Goal: Complete application form: Complete application form

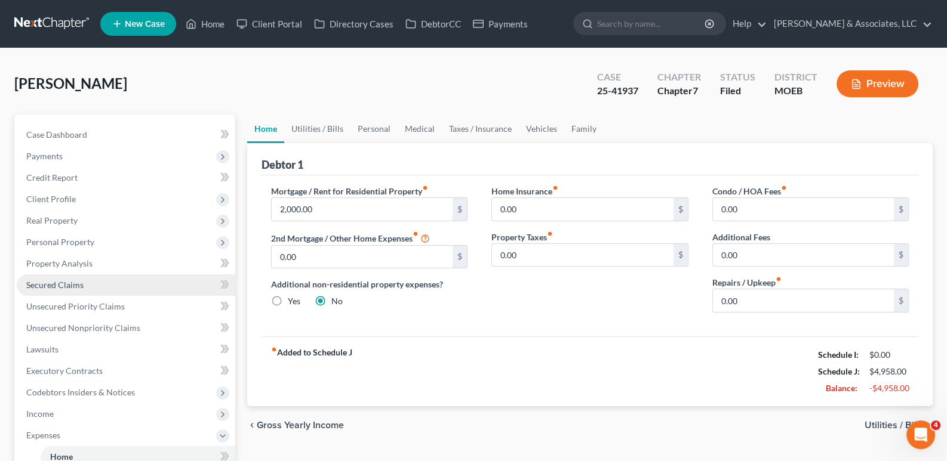
click at [65, 278] on link "Secured Claims" at bounding box center [126, 285] width 218 height 21
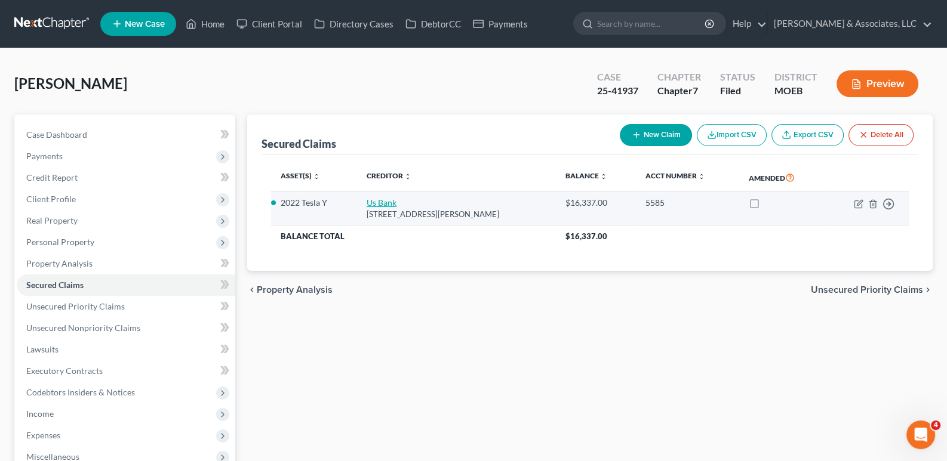
click at [391, 201] on link "Us Bank" at bounding box center [381, 203] width 30 height 10
select select "52"
select select "8"
select select "2"
select select "0"
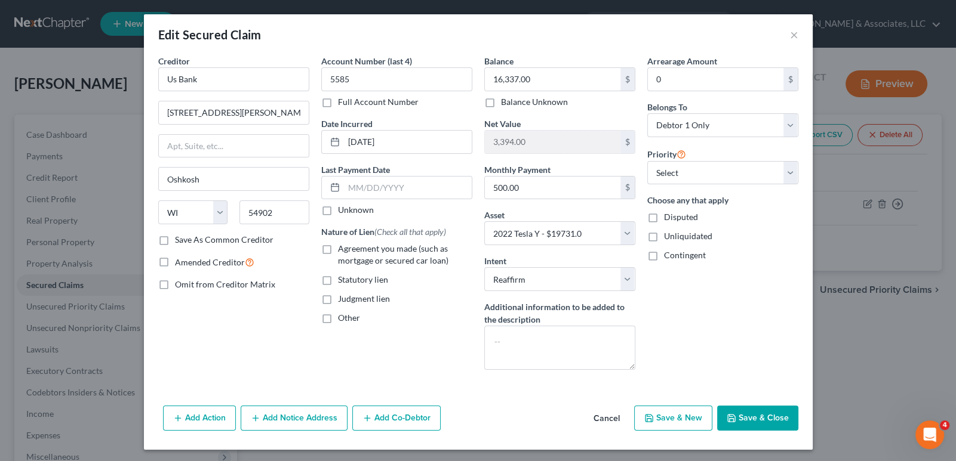
click at [602, 417] on button "Cancel" at bounding box center [606, 419] width 45 height 24
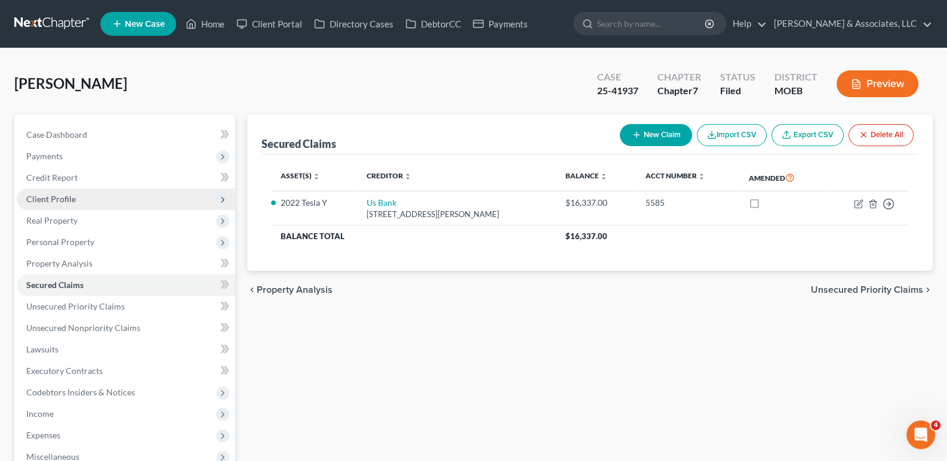
click at [57, 196] on span "Client Profile" at bounding box center [51, 199] width 50 height 10
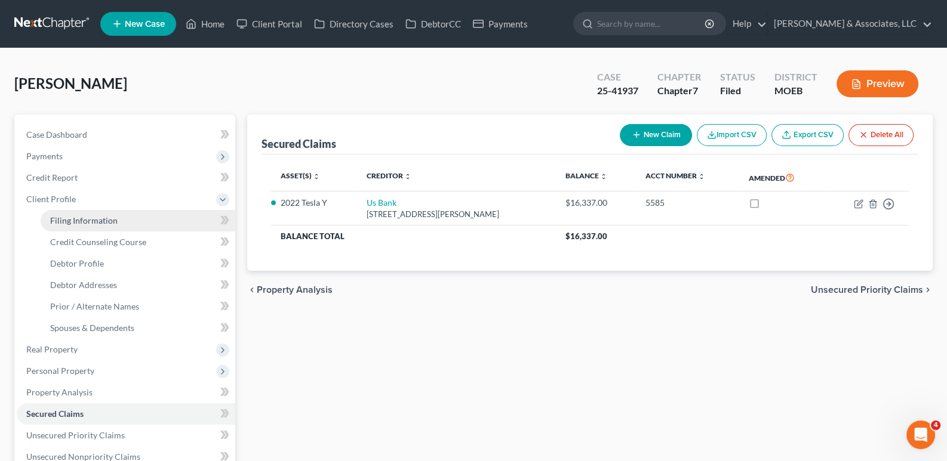
click at [74, 219] on span "Filing Information" at bounding box center [83, 220] width 67 height 10
select select "1"
select select "0"
select select "45"
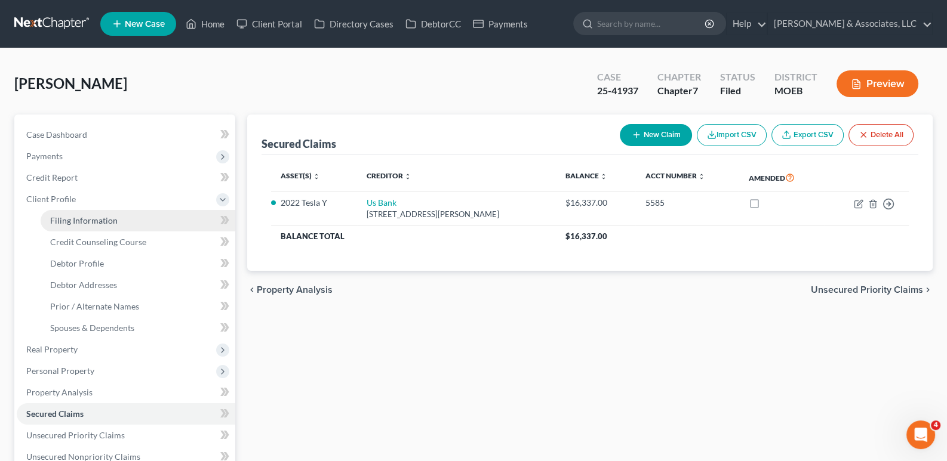
select select "0"
select select "26"
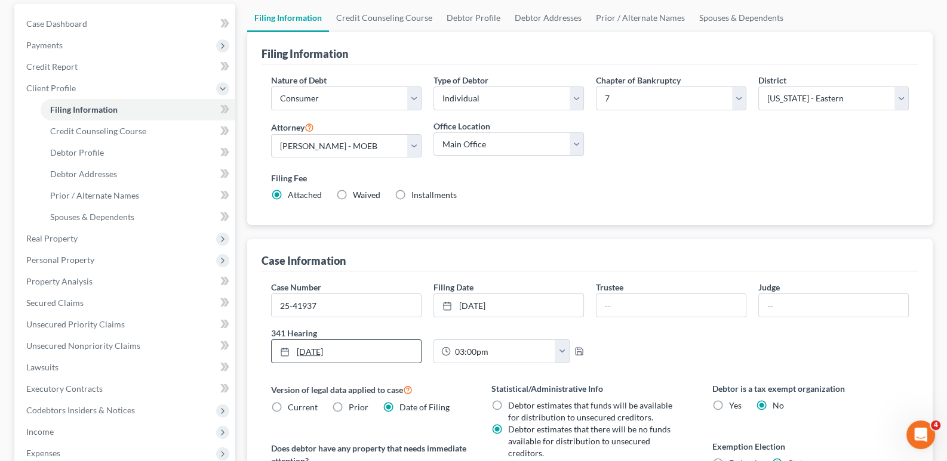
scroll to position [119, 0]
